Goal: Transaction & Acquisition: Subscribe to service/newsletter

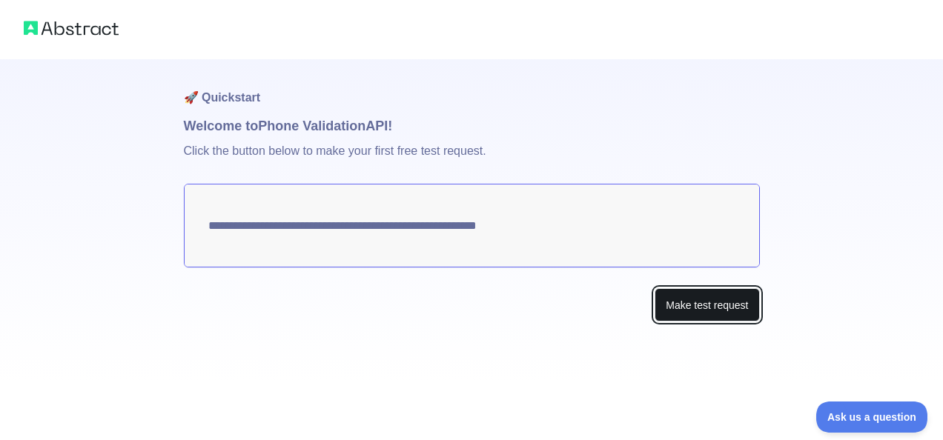
click at [691, 307] on button "Make test request" at bounding box center [706, 304] width 105 height 33
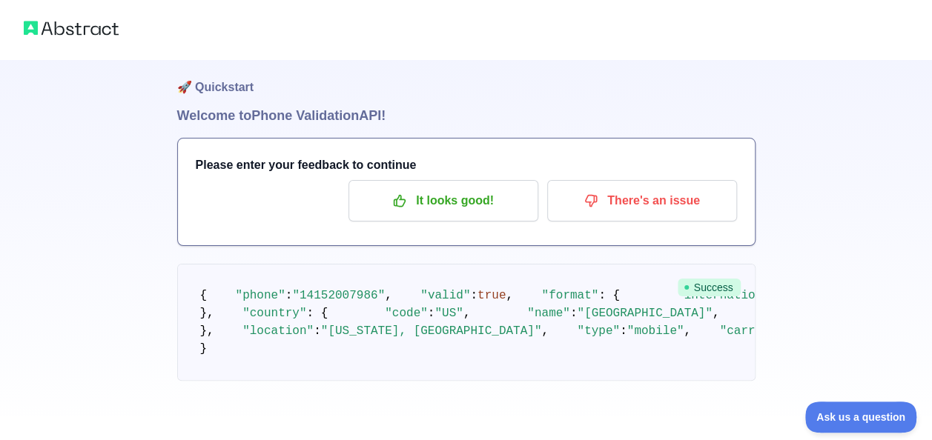
scroll to position [173, 0]
drag, startPoint x: 381, startPoint y: 205, endPoint x: 445, endPoint y: 210, distance: 64.7
click at [791, 289] on span ""[PHONE_NUMBER]"" at bounding box center [848, 295] width 114 height 13
copy span "4152007986"
click at [852, 154] on div "🚀 Quickstart Welcome to Phone Validation API! Please enter your feedback to con…" at bounding box center [466, 215] width 932 height 451
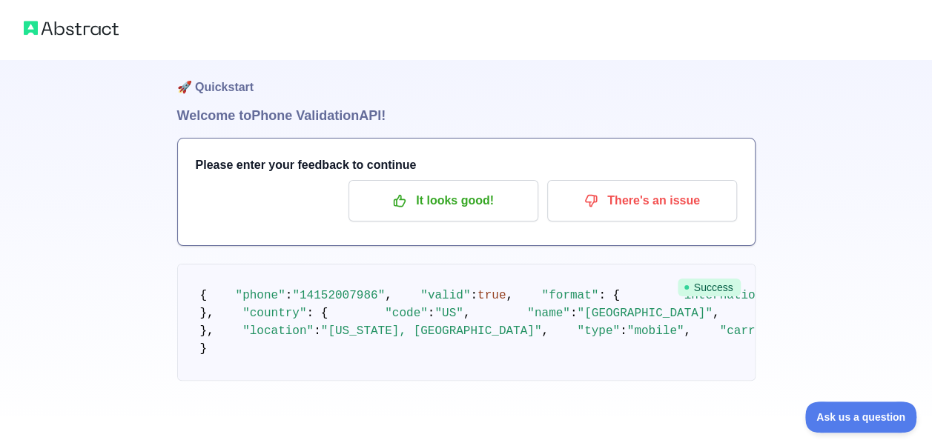
scroll to position [132, 0]
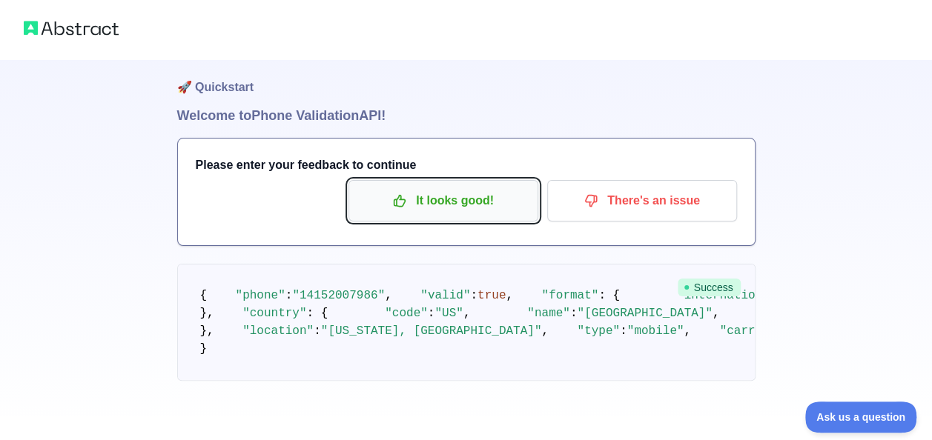
click at [456, 188] on p "It looks good!" at bounding box center [443, 200] width 168 height 25
